Goal: Communication & Community: Answer question/provide support

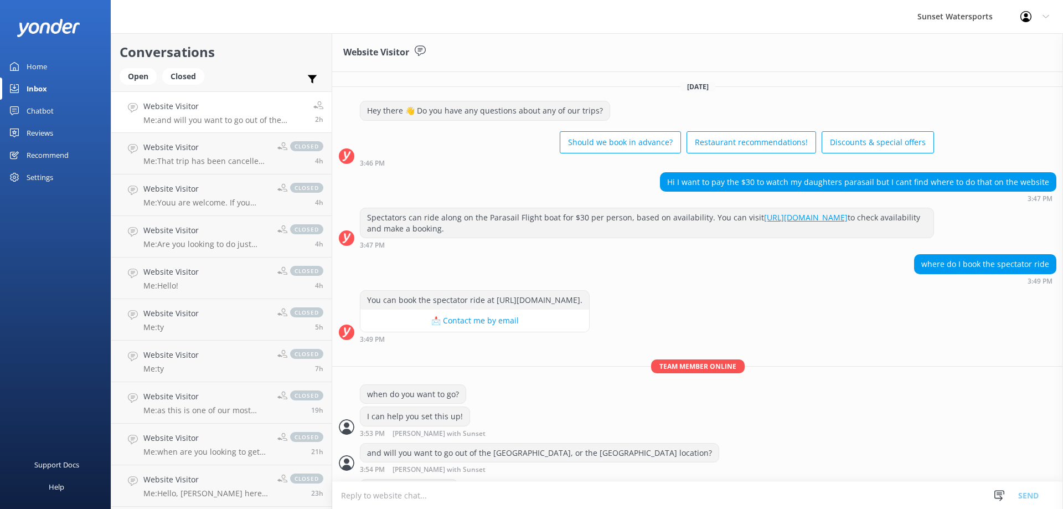
scroll to position [69, 0]
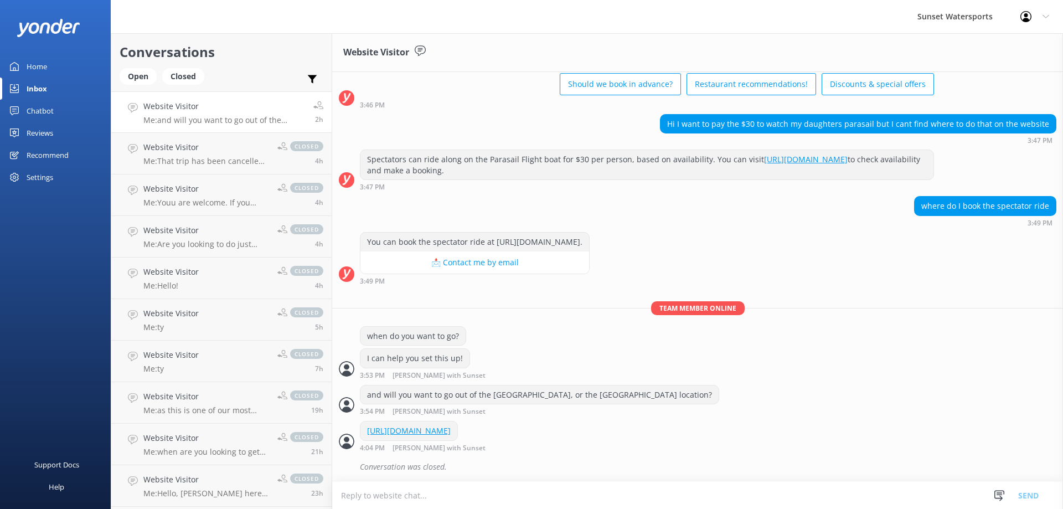
click at [185, 106] on h4 "Website Visitor" at bounding box center [224, 106] width 162 height 12
click at [140, 77] on div "Open" at bounding box center [138, 76] width 37 height 17
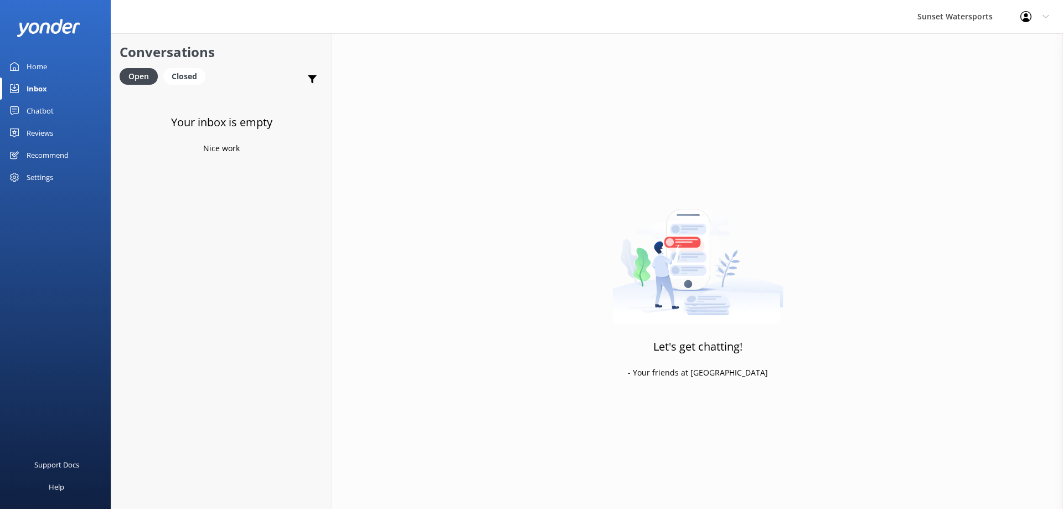
click at [31, 87] on div "Inbox" at bounding box center [37, 89] width 20 height 22
click at [39, 85] on div "Inbox" at bounding box center [37, 89] width 20 height 22
click at [135, 76] on div "Open" at bounding box center [139, 76] width 38 height 17
click at [29, 87] on div "Inbox" at bounding box center [37, 89] width 20 height 22
click at [186, 116] on p "Bot: For parasailing, you can enjoy the highest and longest experience in [GEOG…" at bounding box center [222, 120] width 158 height 10
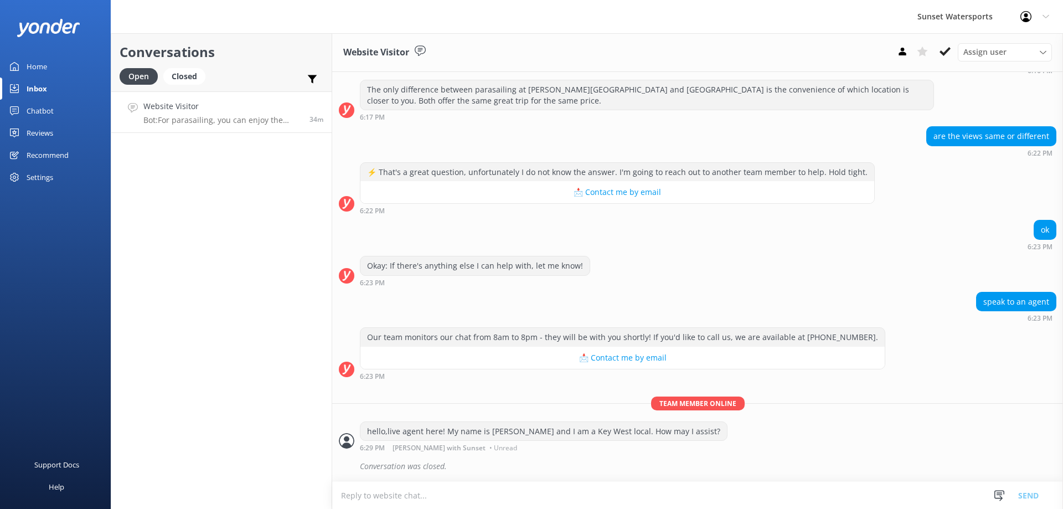
scroll to position [221, 0]
click at [172, 104] on h4 "Website Visitor" at bounding box center [222, 106] width 158 height 12
click at [177, 117] on p "Bot: For parasailing, you can enjoy the highest and longest experience in [GEOG…" at bounding box center [222, 120] width 158 height 10
click at [179, 117] on p "Bot: For parasailing, you can enjoy the highest and longest experience in [GEOG…" at bounding box center [222, 120] width 158 height 10
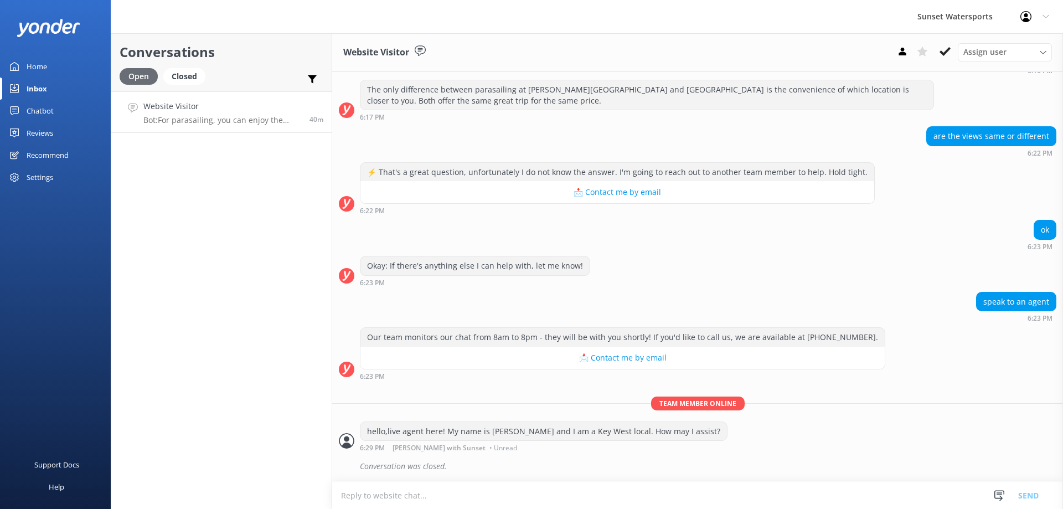
click at [140, 77] on div "Open" at bounding box center [139, 76] width 38 height 17
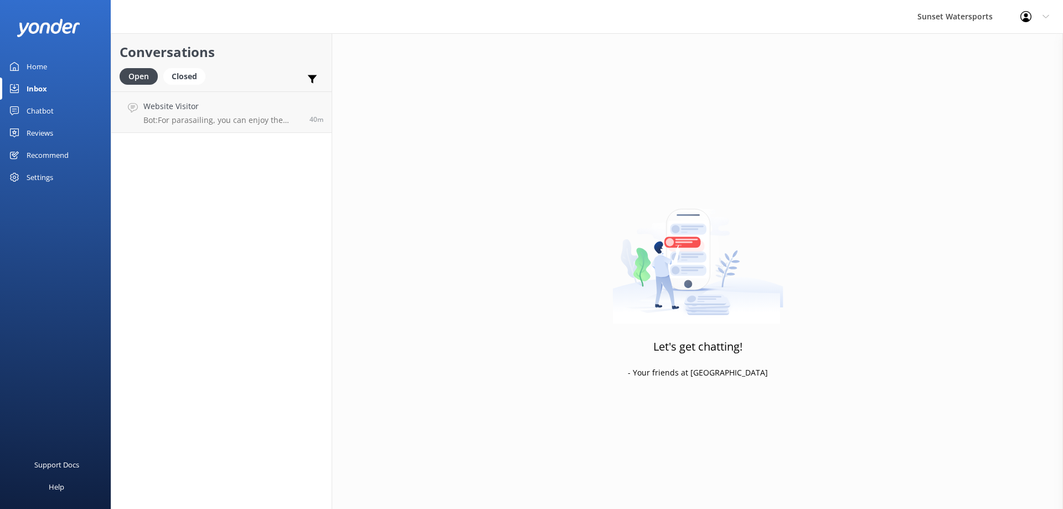
click at [37, 86] on div "Inbox" at bounding box center [37, 89] width 20 height 22
click at [188, 112] on h4 "Website Visitor" at bounding box center [222, 106] width 158 height 12
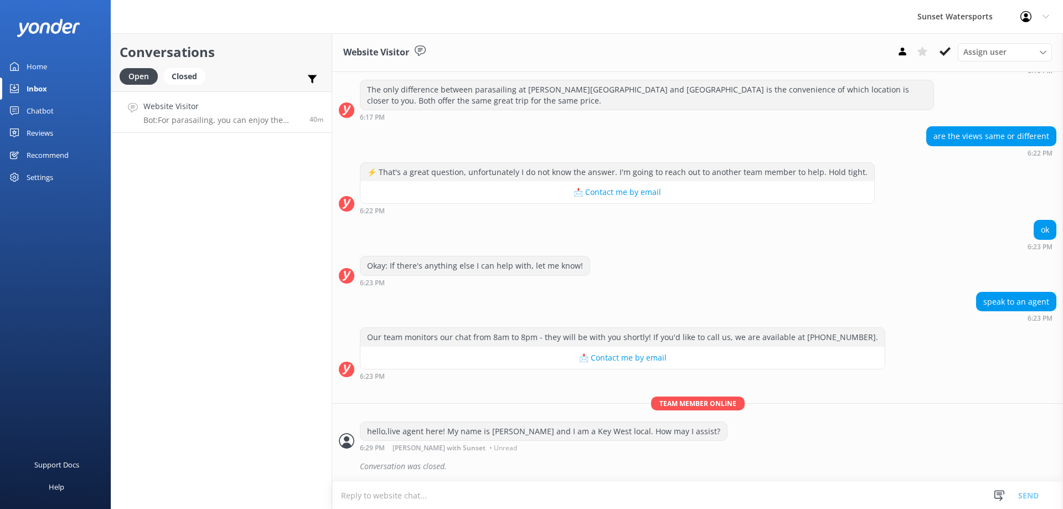
scroll to position [221, 0]
click at [166, 111] on h4 "Website Visitor" at bounding box center [222, 106] width 158 height 12
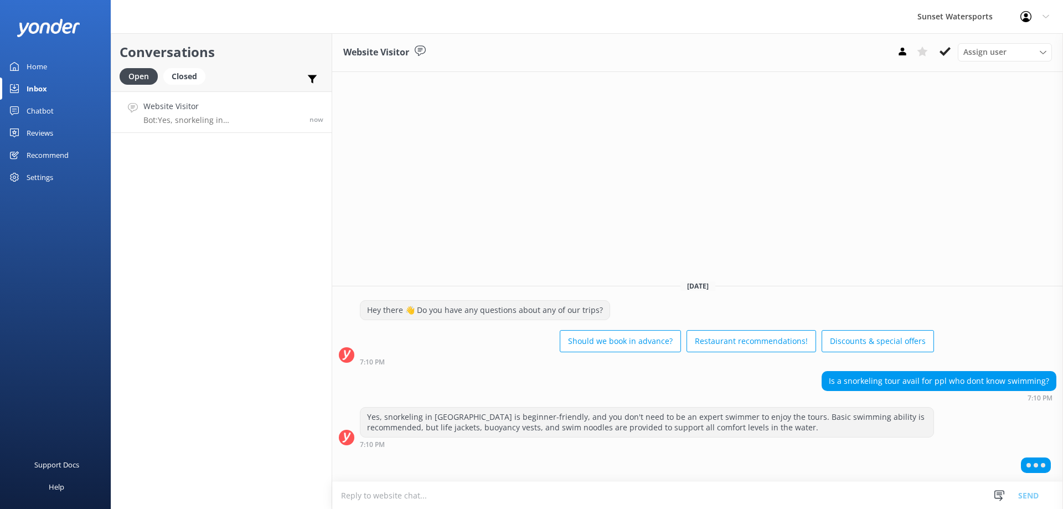
click at [25, 84] on link "Inbox" at bounding box center [55, 89] width 111 height 22
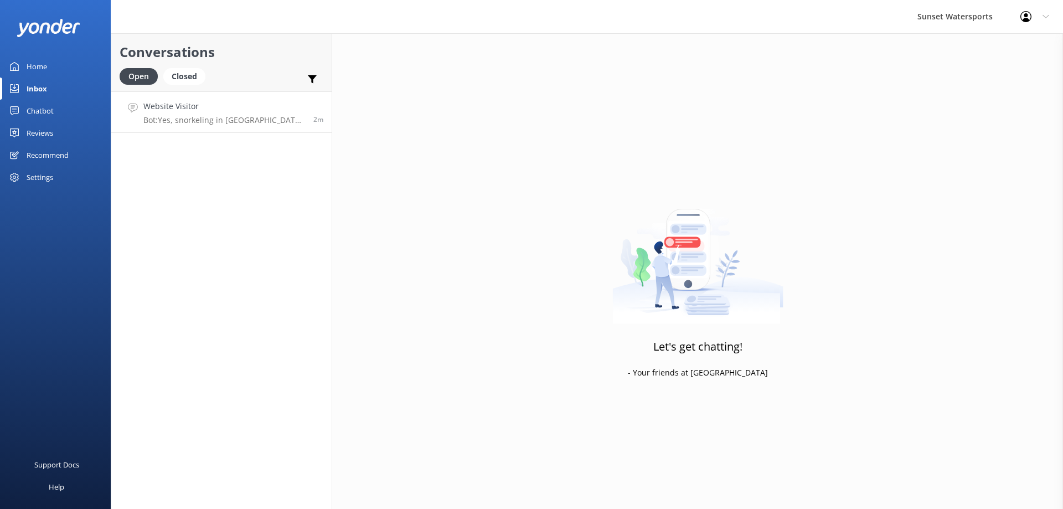
click at [202, 110] on h4 "Website Visitor" at bounding box center [224, 106] width 162 height 12
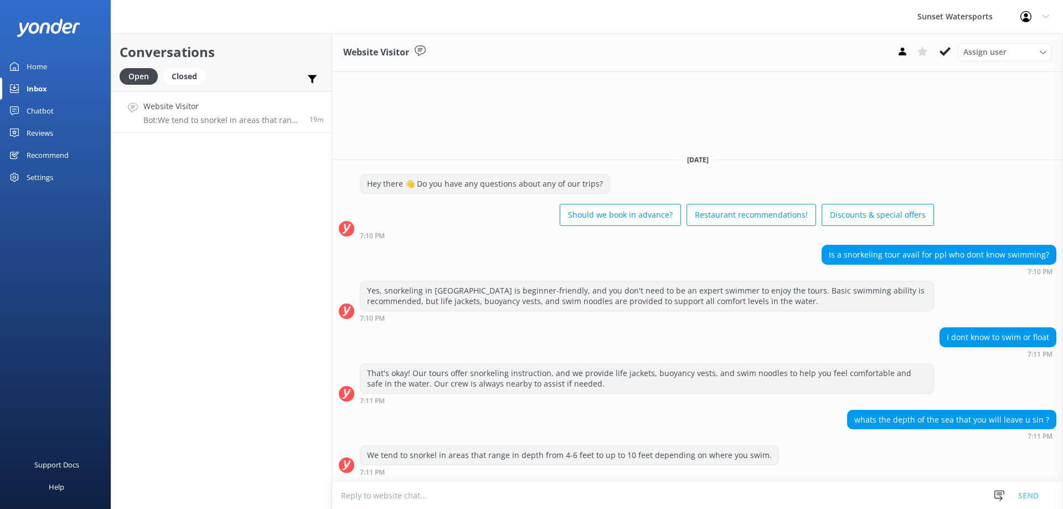
click at [177, 117] on p "Bot: We tend to snorkel in areas that range in depth from 4-6 feet to up to 10 …" at bounding box center [222, 120] width 158 height 10
click at [264, 106] on h4 "Website Visitor" at bounding box center [222, 106] width 158 height 12
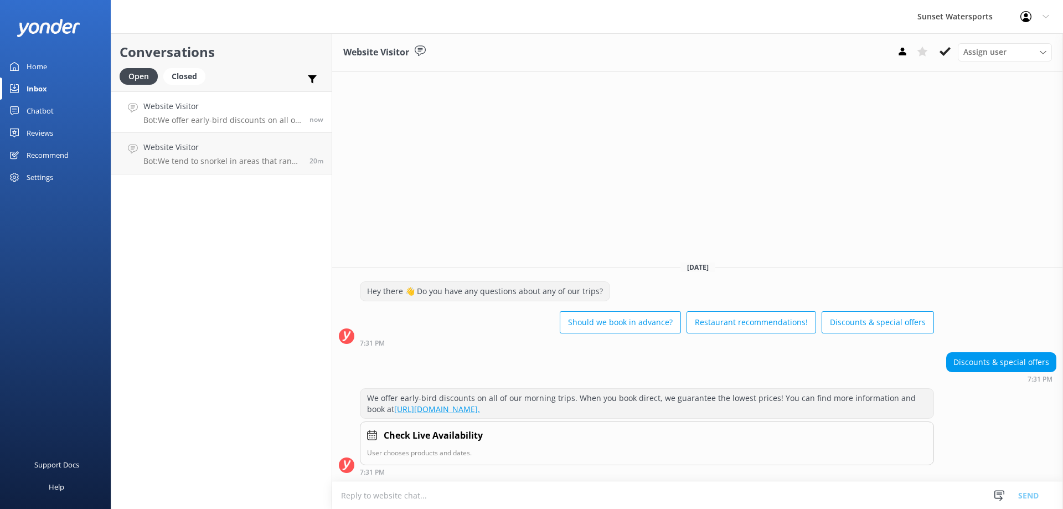
scroll to position [1, 0]
click at [30, 85] on div "Inbox" at bounding box center [37, 89] width 20 height 22
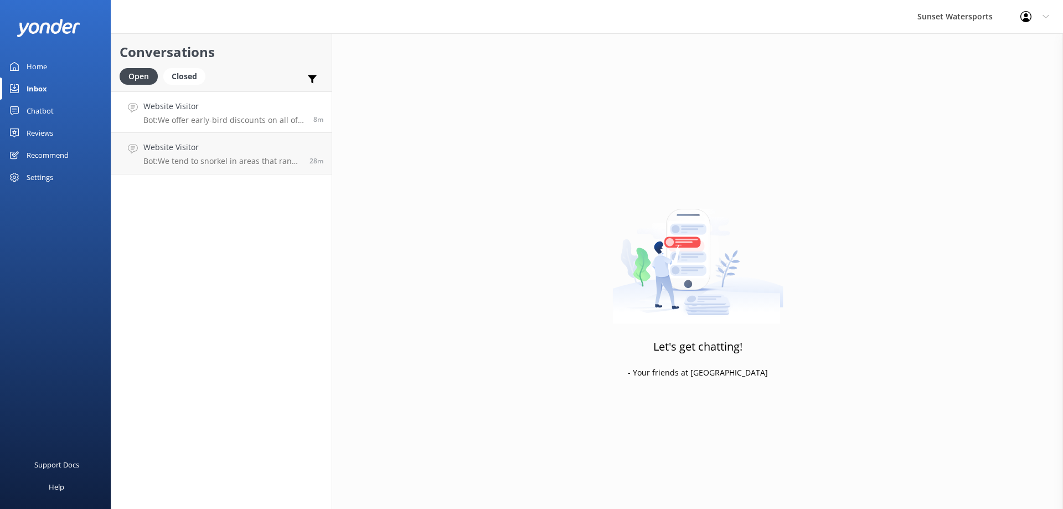
click at [199, 115] on div "Website Visitor Bot: We offer early-bird discounts on all of our morning trips.…" at bounding box center [224, 112] width 162 height 24
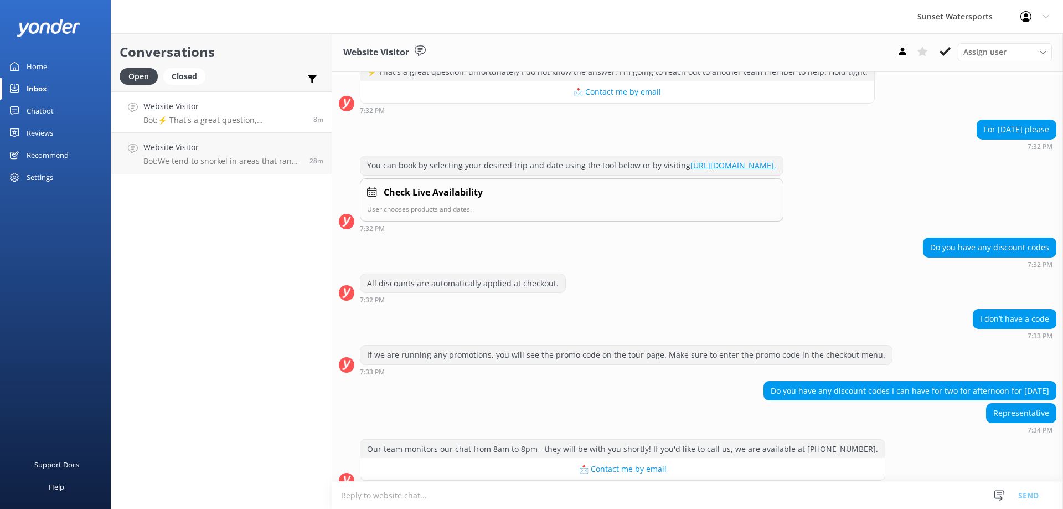
scroll to position [395, 0]
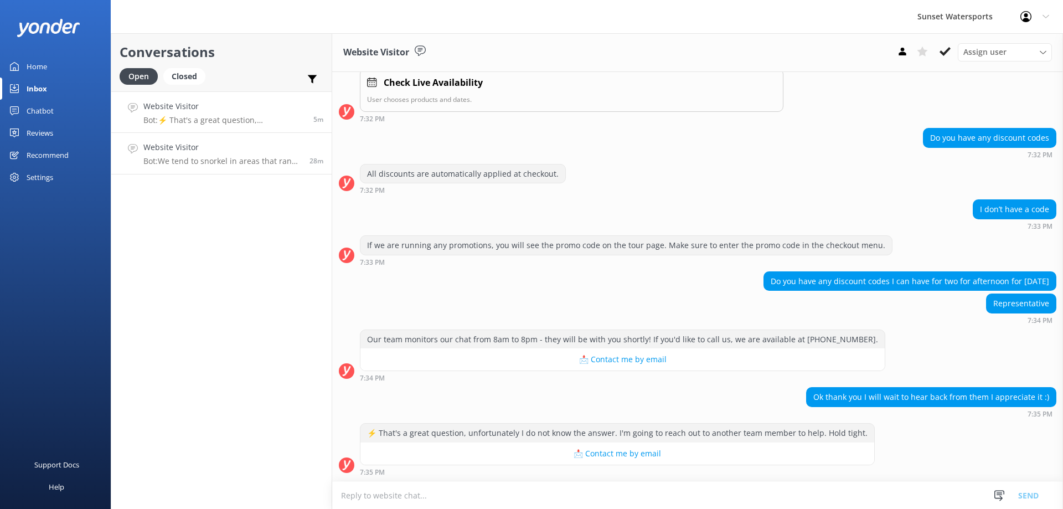
click at [216, 161] on p "Bot: We tend to snorkel in areas that range in depth from 4-6 feet to up to 10 …" at bounding box center [222, 161] width 158 height 10
